Goal: Check status: Check status

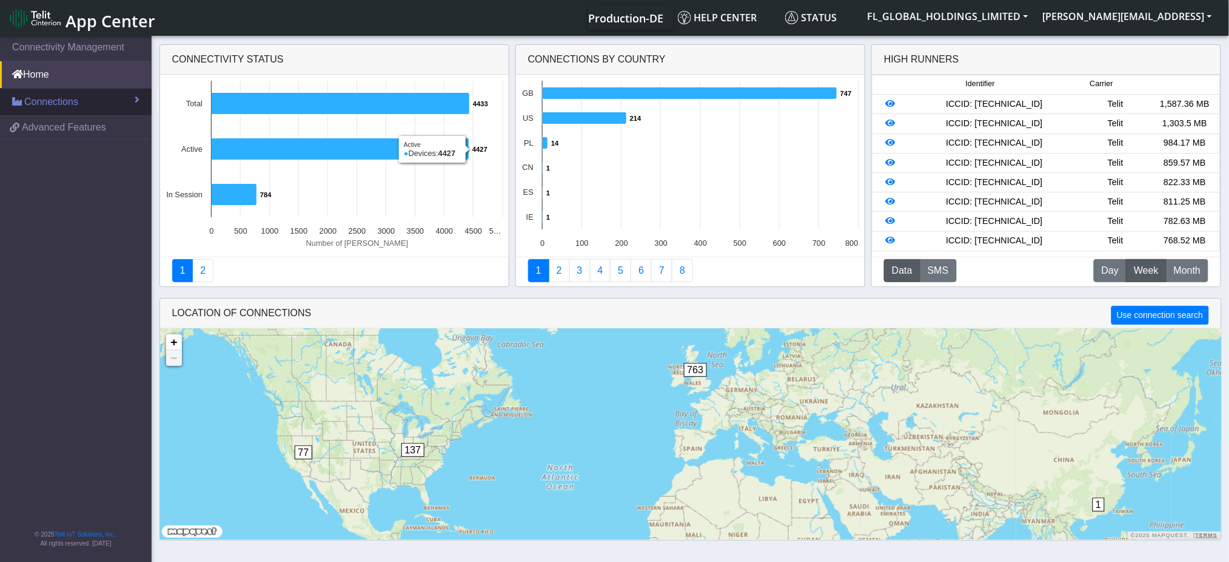
click at [71, 104] on span "Connections" at bounding box center [51, 102] width 54 height 15
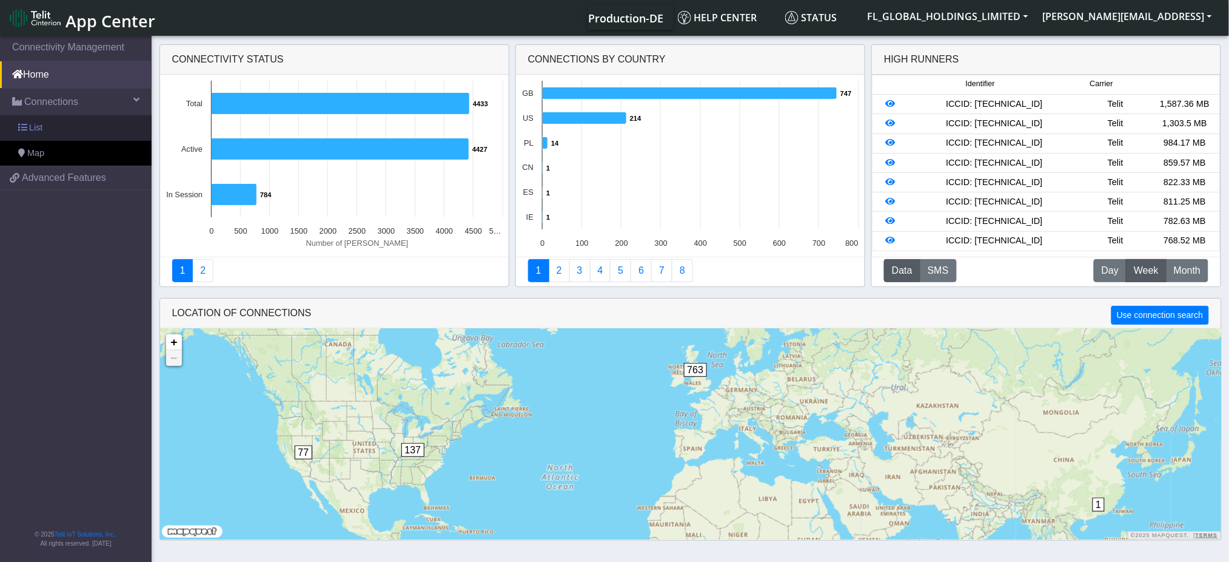
click at [47, 132] on link "List" at bounding box center [76, 127] width 152 height 25
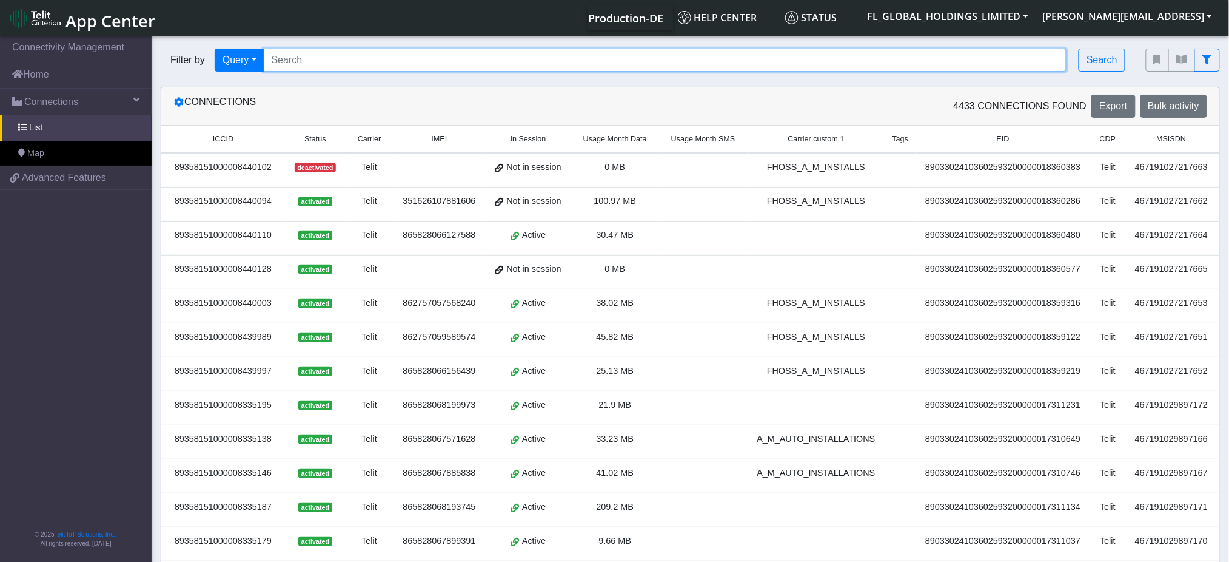
click at [403, 59] on input "Search..." at bounding box center [666, 60] width 804 height 23
paste input "89358151000008365697"
type input "89358151000008365697"
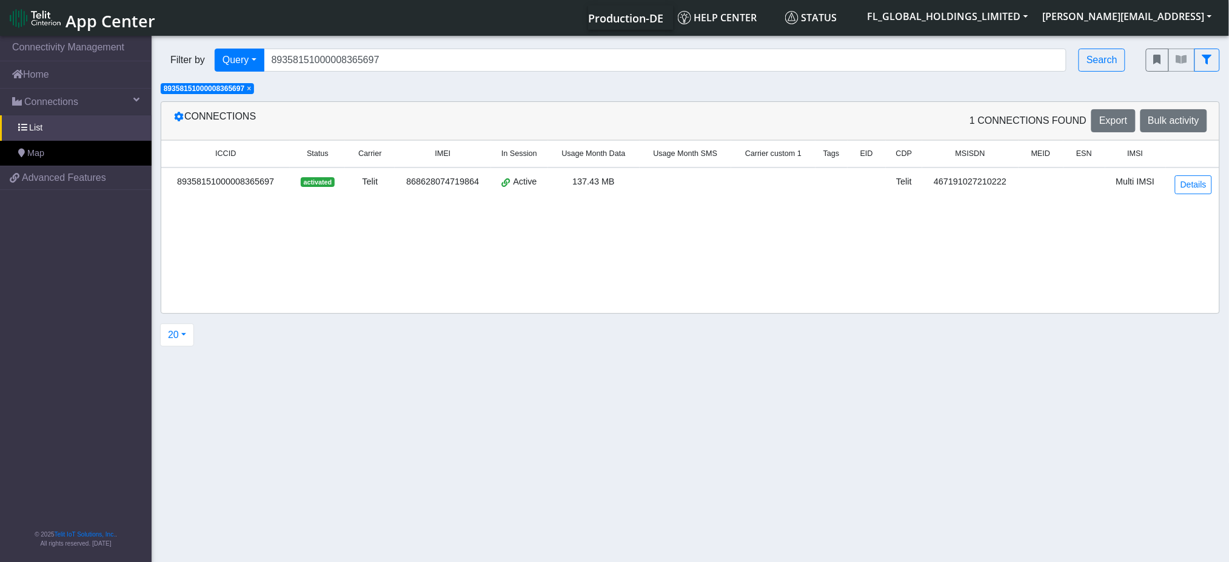
click at [264, 180] on div "89358151000008365697" at bounding box center [226, 181] width 114 height 13
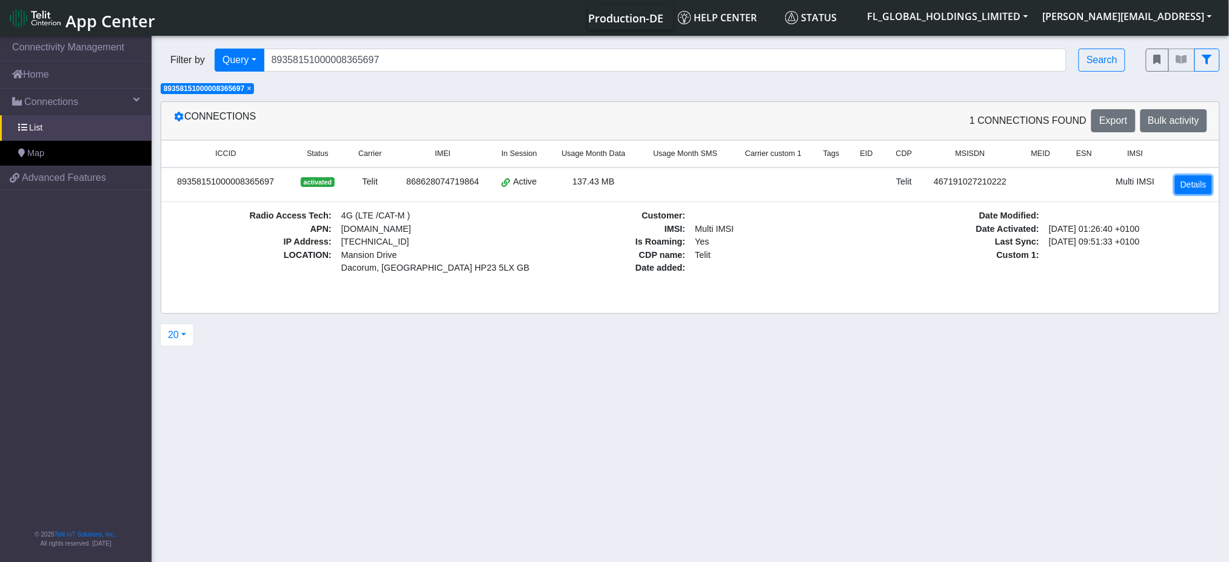
click at [1196, 177] on link "Details" at bounding box center [1193, 184] width 37 height 19
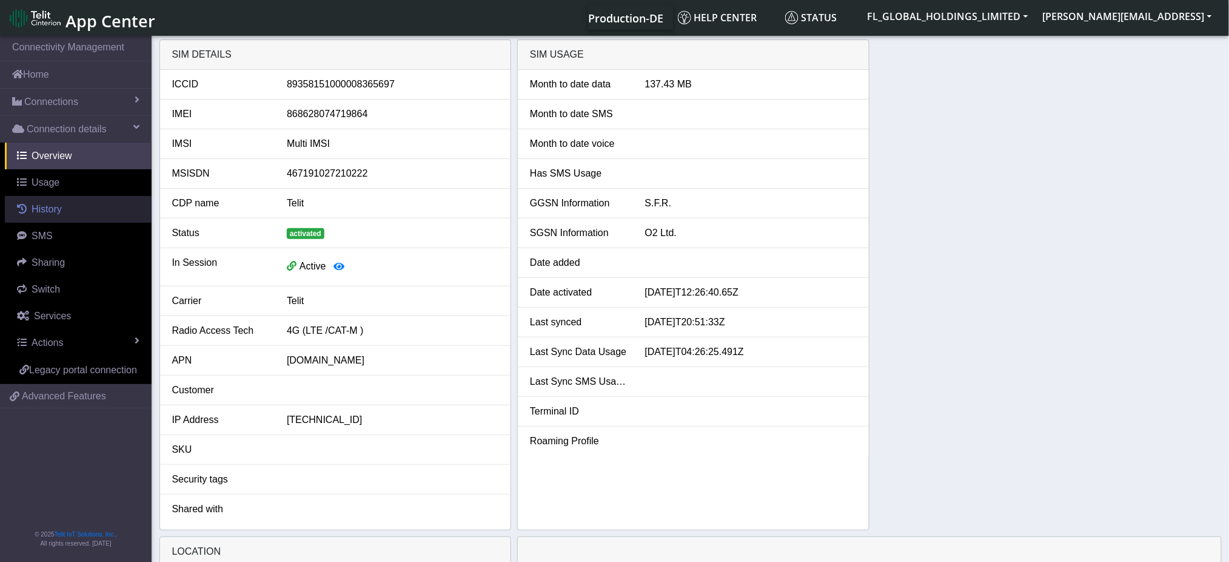
click at [46, 214] on span "History" at bounding box center [47, 209] width 30 height 10
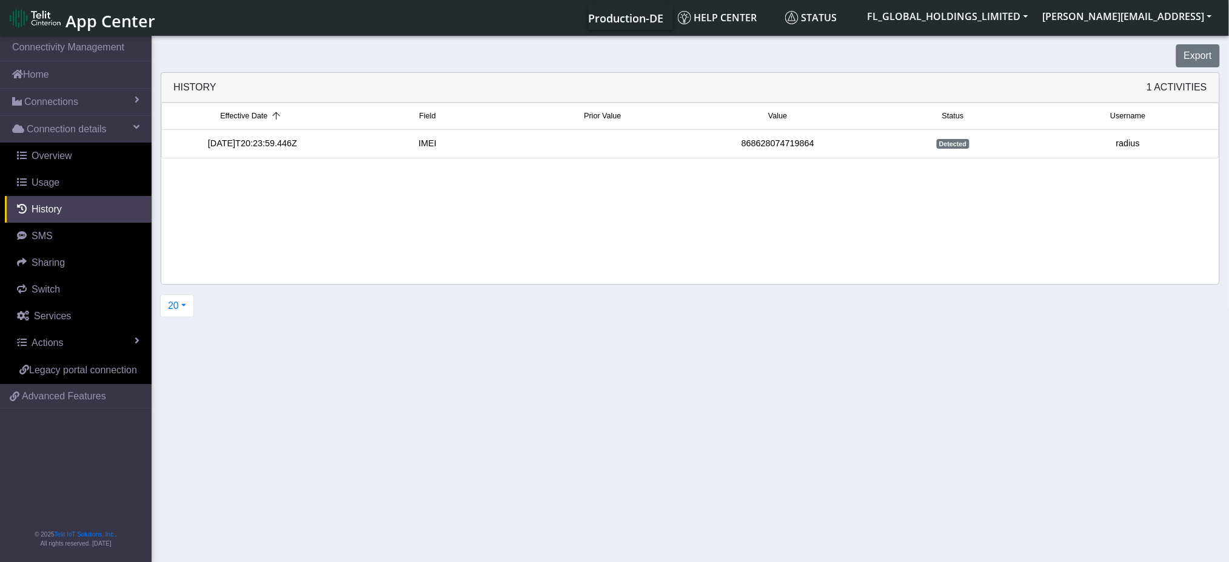
click at [262, 144] on div "[DATE]T20:23:59.446Z" at bounding box center [252, 143] width 175 height 13
click at [361, 149] on div "IMEI" at bounding box center [427, 143] width 175 height 13
click at [41, 237] on span "SMS" at bounding box center [42, 235] width 21 height 10
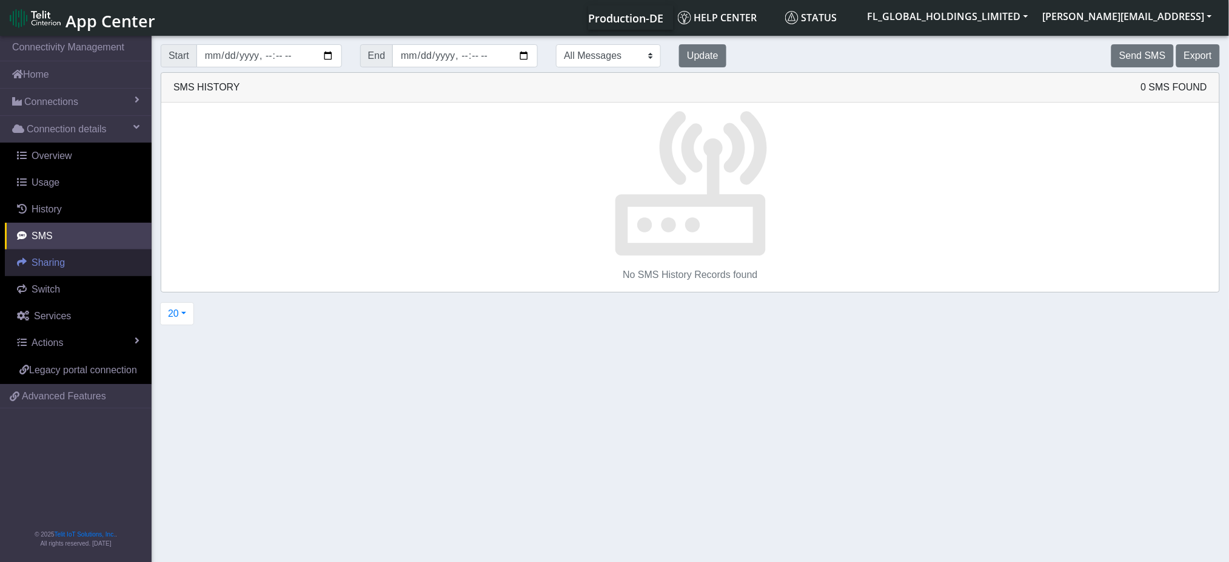
click at [44, 263] on span "Sharing" at bounding box center [48, 262] width 33 height 10
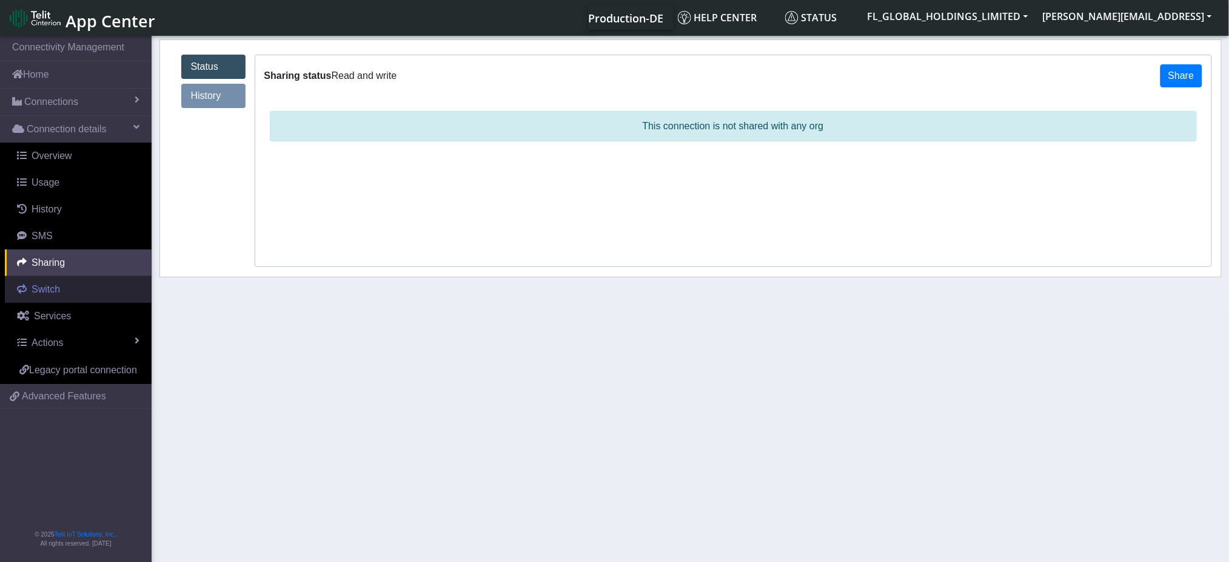
click at [44, 289] on span "Switch" at bounding box center [46, 289] width 29 height 10
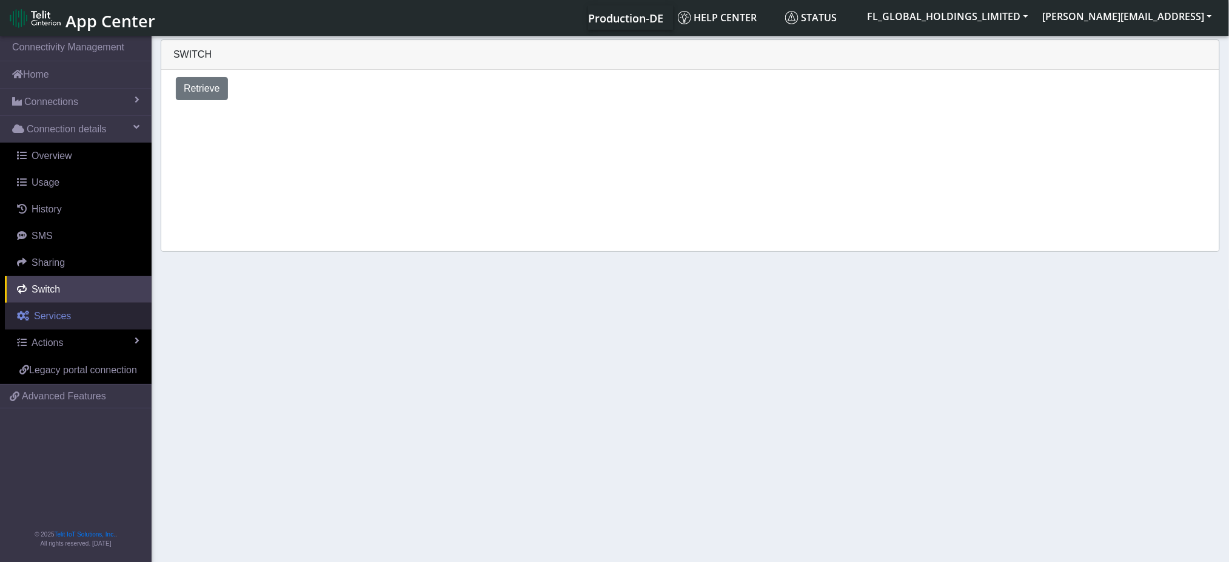
click at [47, 314] on span "Services" at bounding box center [52, 316] width 37 height 10
select select "2: 6"
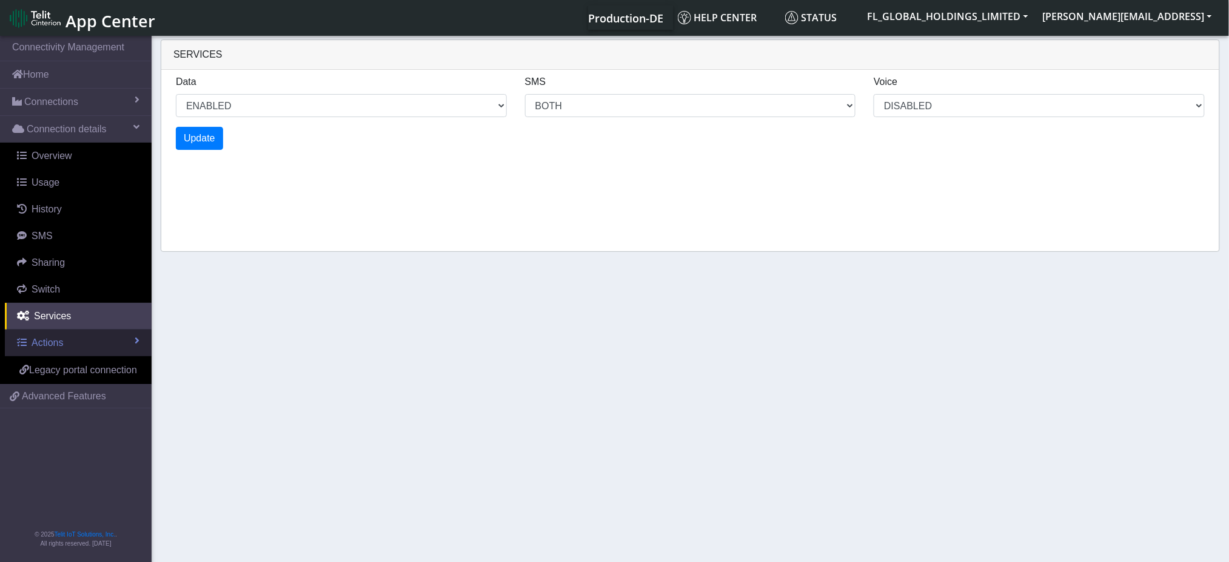
click at [47, 334] on link "Actions" at bounding box center [78, 342] width 147 height 27
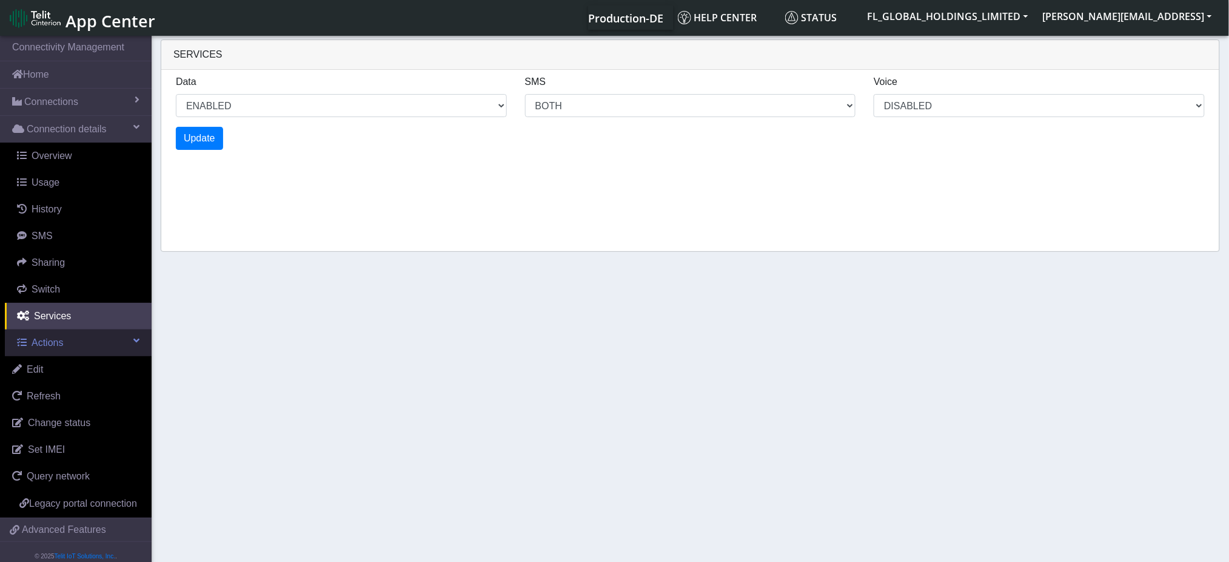
click at [59, 343] on span "Actions" at bounding box center [48, 342] width 32 height 10
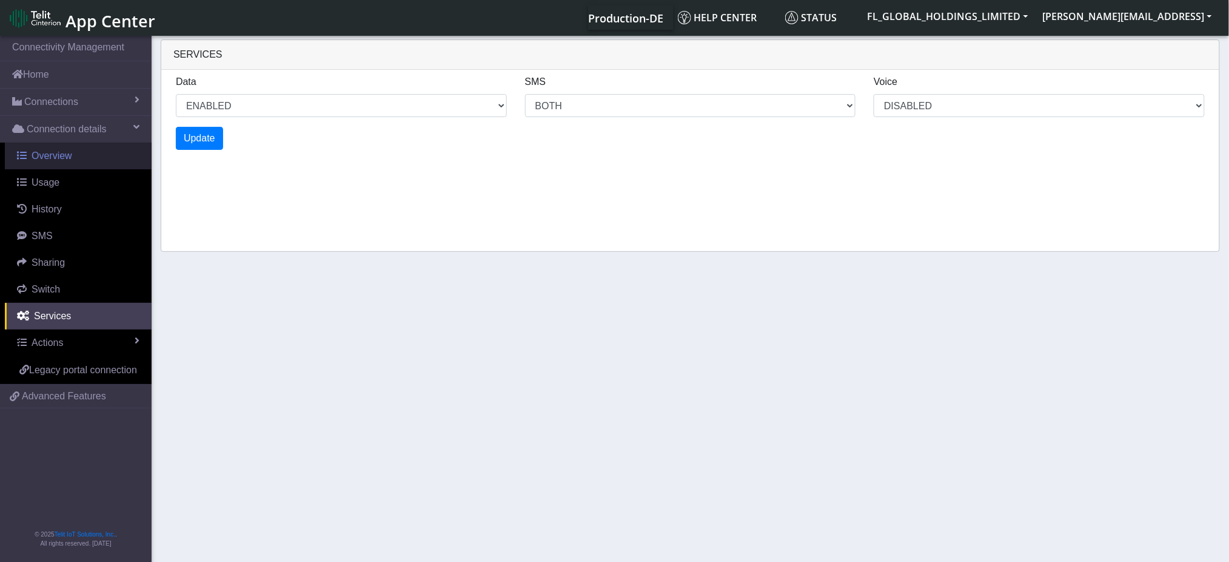
click at [61, 150] on span "Overview" at bounding box center [52, 155] width 41 height 10
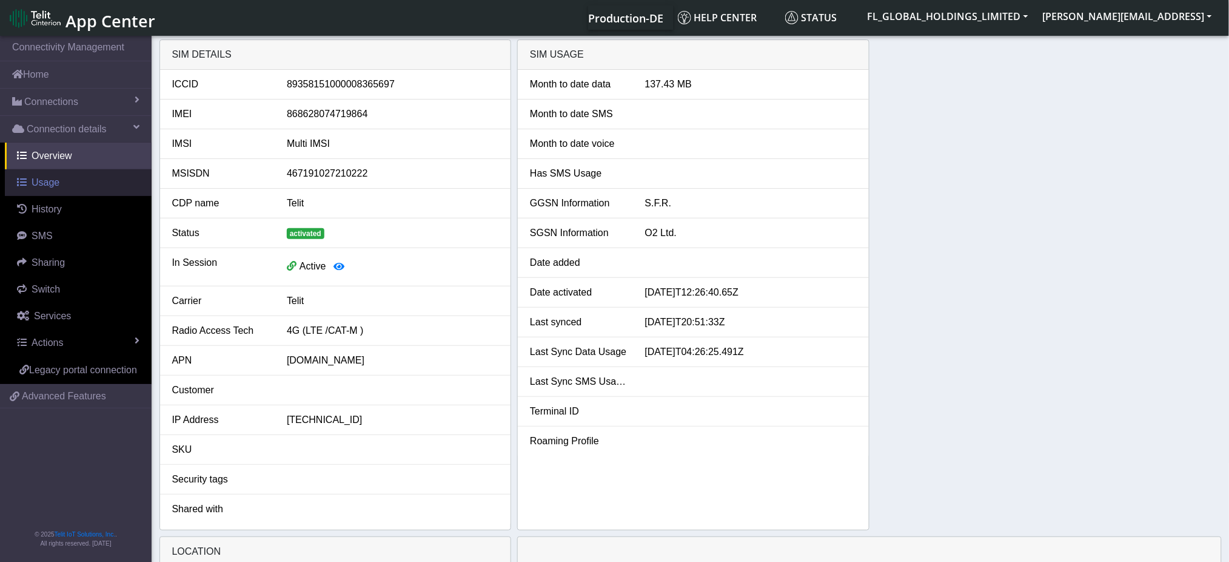
click at [47, 182] on span "Usage" at bounding box center [46, 182] width 28 height 10
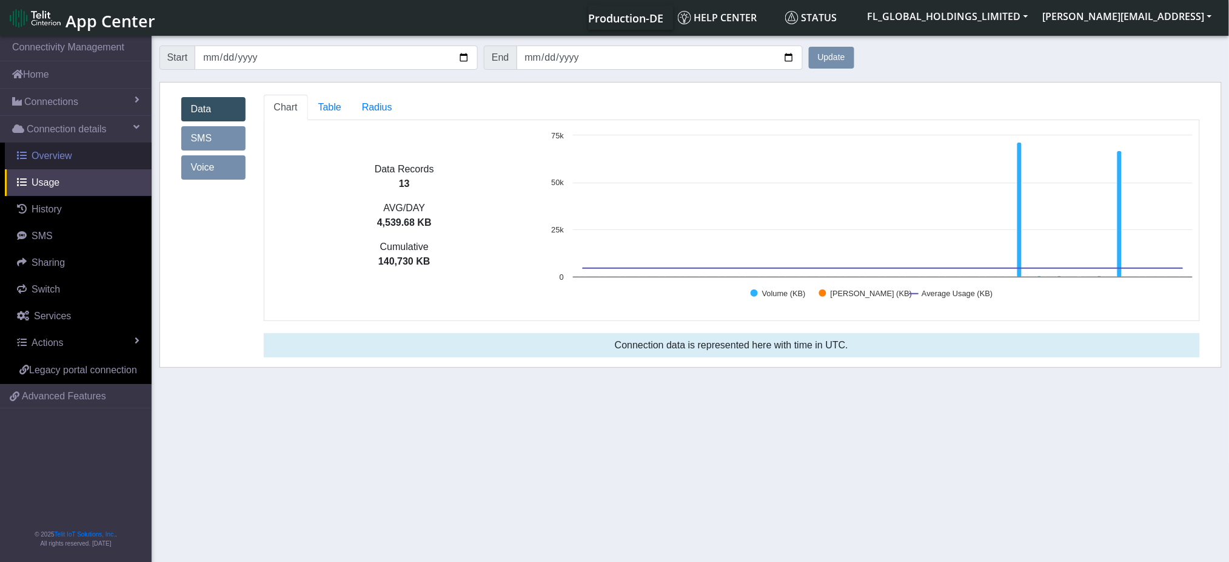
click at [52, 152] on span "Overview" at bounding box center [52, 155] width 41 height 10
